Goal: Task Accomplishment & Management: Use online tool/utility

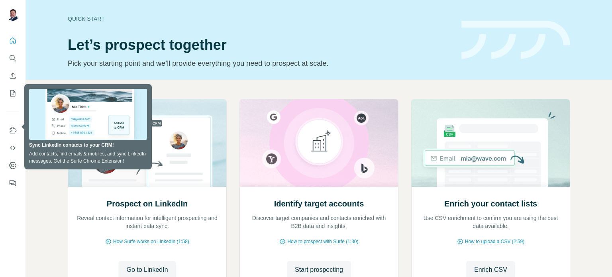
scroll to position [66, 0]
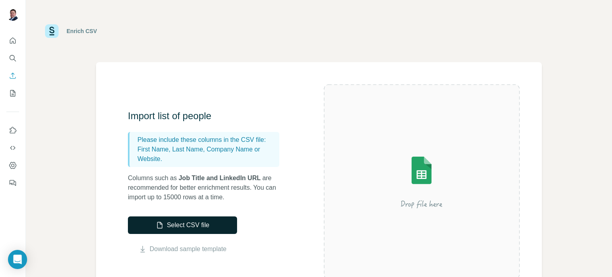
click at [206, 221] on button "Select CSV file" at bounding box center [182, 225] width 109 height 18
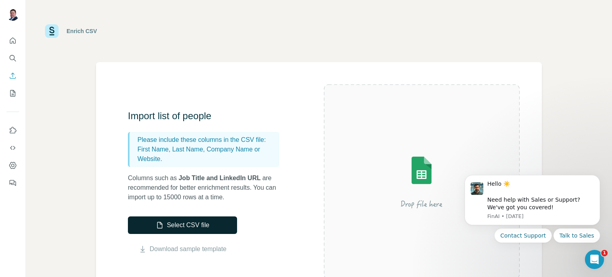
click at [171, 218] on button "Select CSV file" at bounding box center [182, 225] width 109 height 18
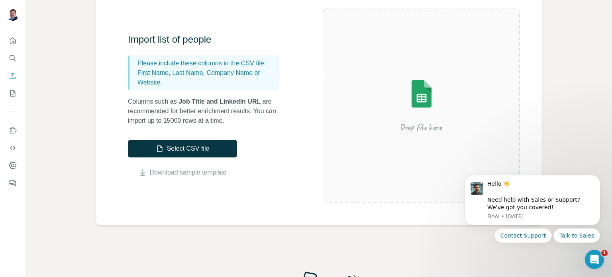
scroll to position [78, 0]
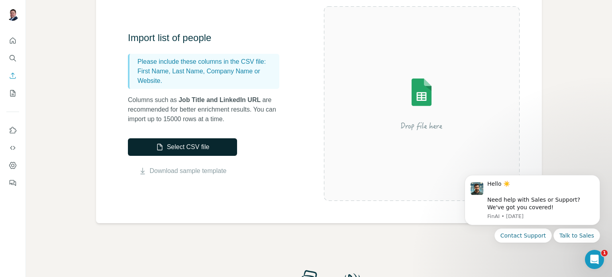
click at [201, 141] on button "Select CSV file" at bounding box center [182, 147] width 109 height 18
click at [185, 51] on div "Import list of people Pl ease in clude t hese co lumns in t he C SV f ile: F ir…" at bounding box center [207, 77] width 159 height 92
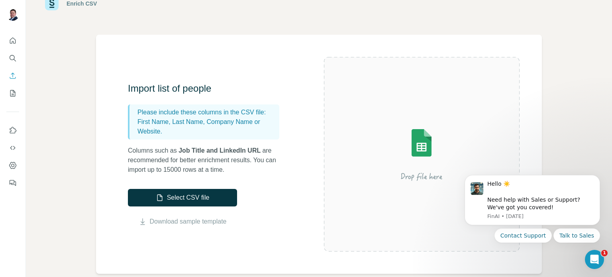
scroll to position [0, 0]
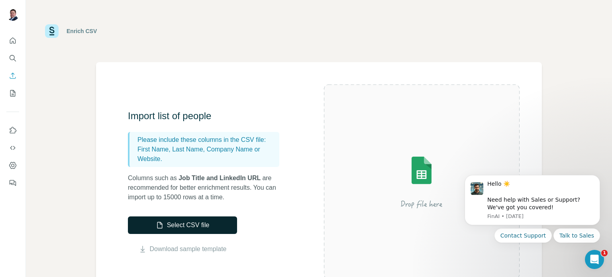
click at [183, 224] on button "Select CSV file" at bounding box center [182, 225] width 109 height 18
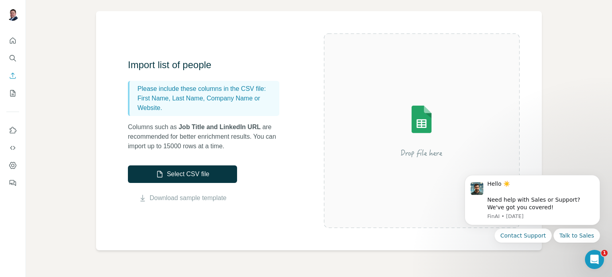
scroll to position [57, 0]
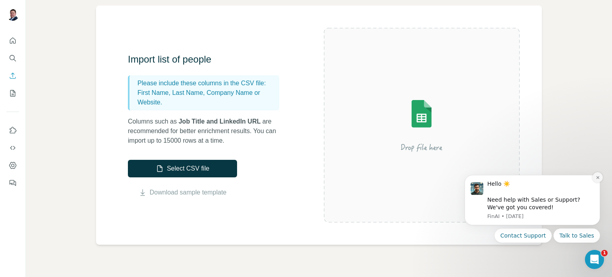
click at [599, 181] on button "Dismiss notification" at bounding box center [598, 177] width 10 height 10
